Goal: Use online tool/utility: Utilize a website feature to perform a specific function

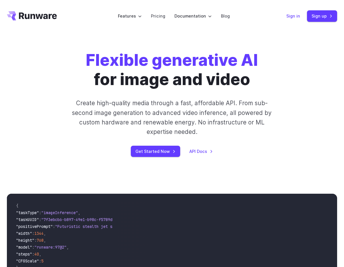
click at [295, 15] on link "Sign in" at bounding box center [293, 16] width 14 height 7
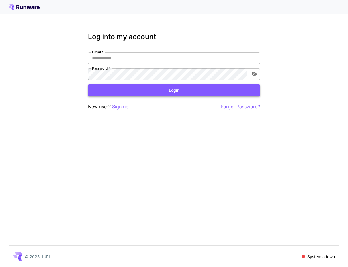
type input "**********"
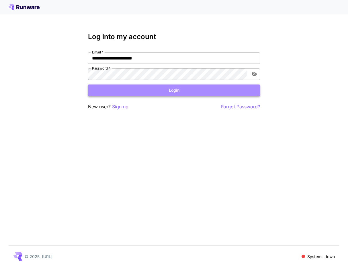
click at [168, 91] on button "Login" at bounding box center [174, 90] width 172 height 12
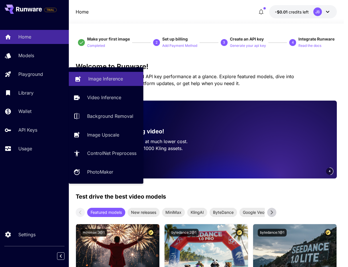
click at [108, 78] on p "Image Inference" at bounding box center [105, 78] width 35 height 7
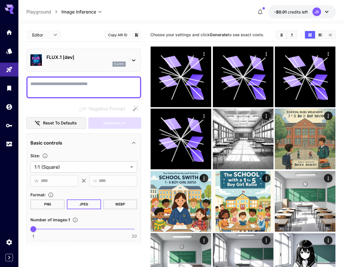
click at [70, 85] on textarea "Negative Prompt" at bounding box center [83, 87] width 107 height 14
click at [123, 64] on p "flux1d" at bounding box center [119, 64] width 10 height 4
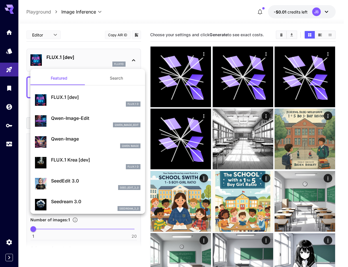
click at [213, 14] on div at bounding box center [174, 133] width 348 height 267
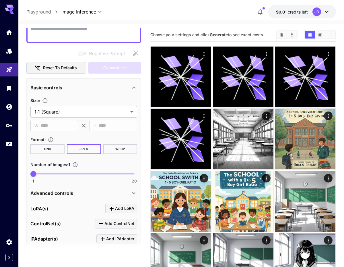
scroll to position [57, 0]
